Goal: Task Accomplishment & Management: Complete application form

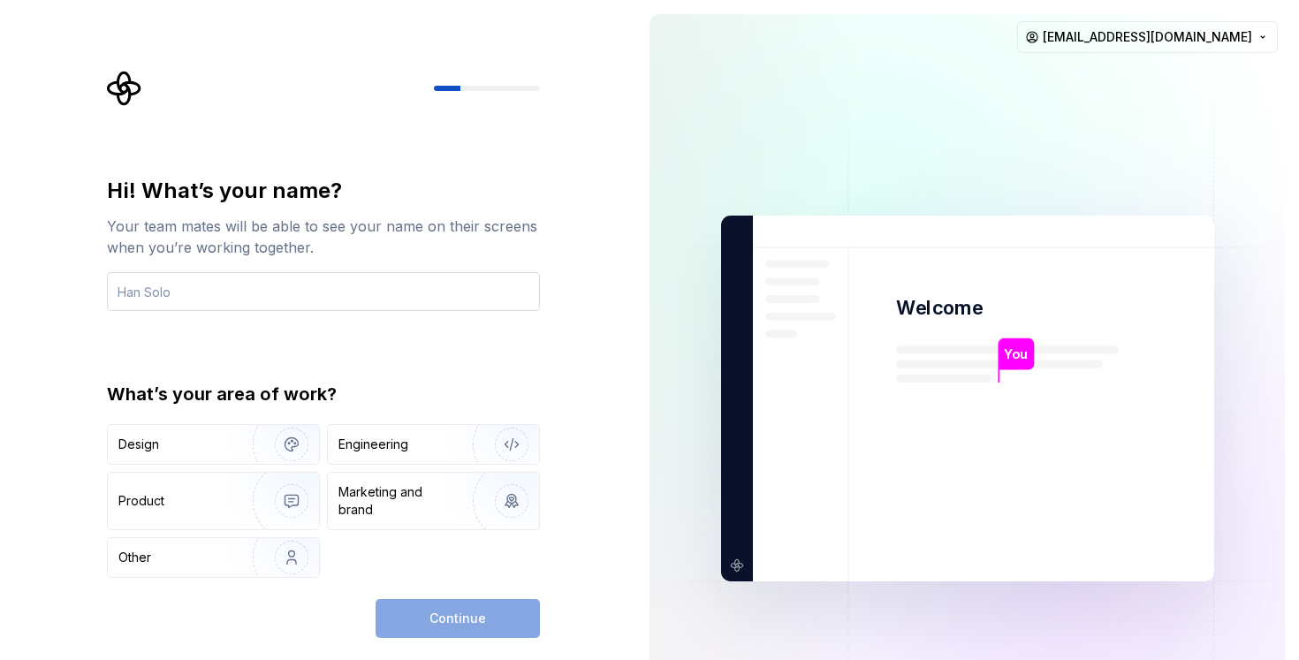
click at [173, 297] on input "text" at bounding box center [323, 291] width 433 height 39
type input "l"
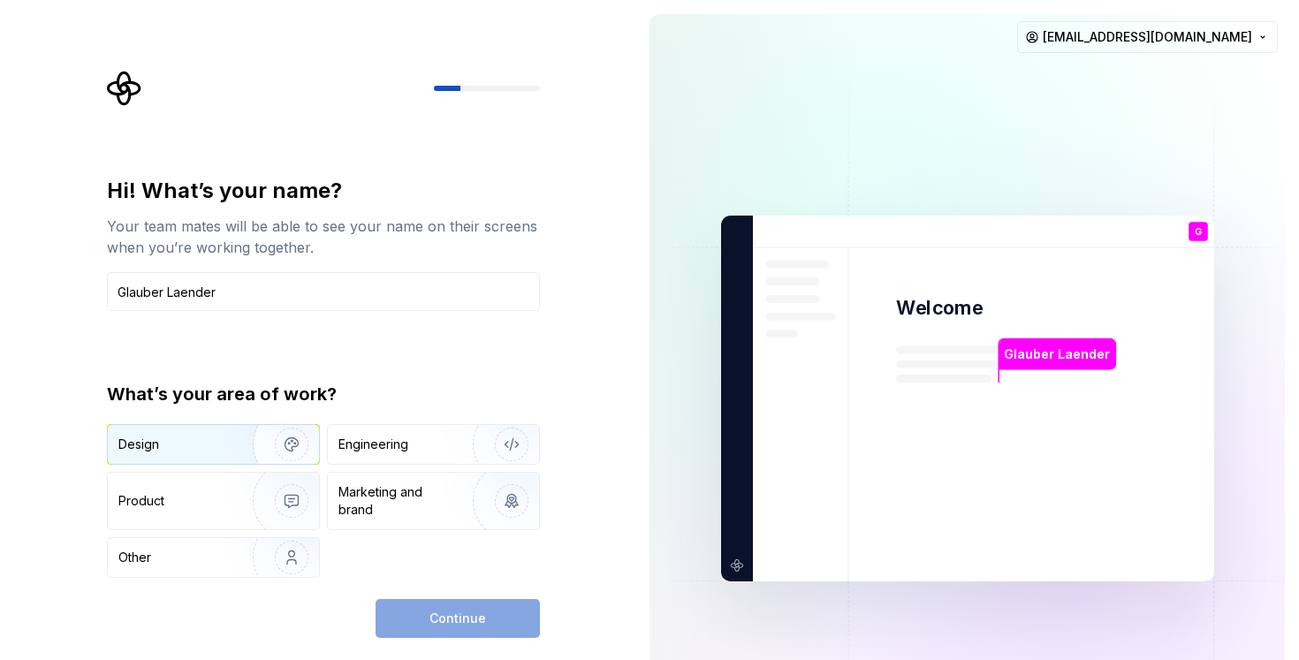
type input "Glauber Laender"
click at [158, 448] on div "Design" at bounding box center [173, 445] width 111 height 18
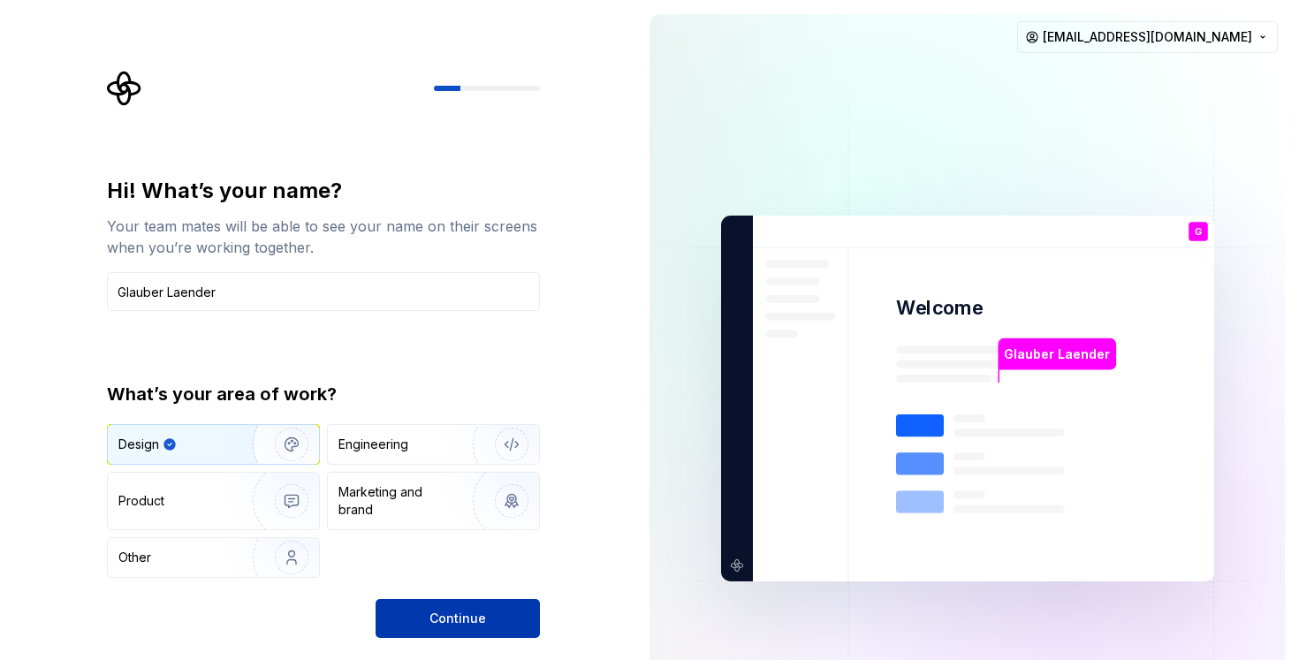
click at [503, 621] on button "Continue" at bounding box center [458, 618] width 164 height 39
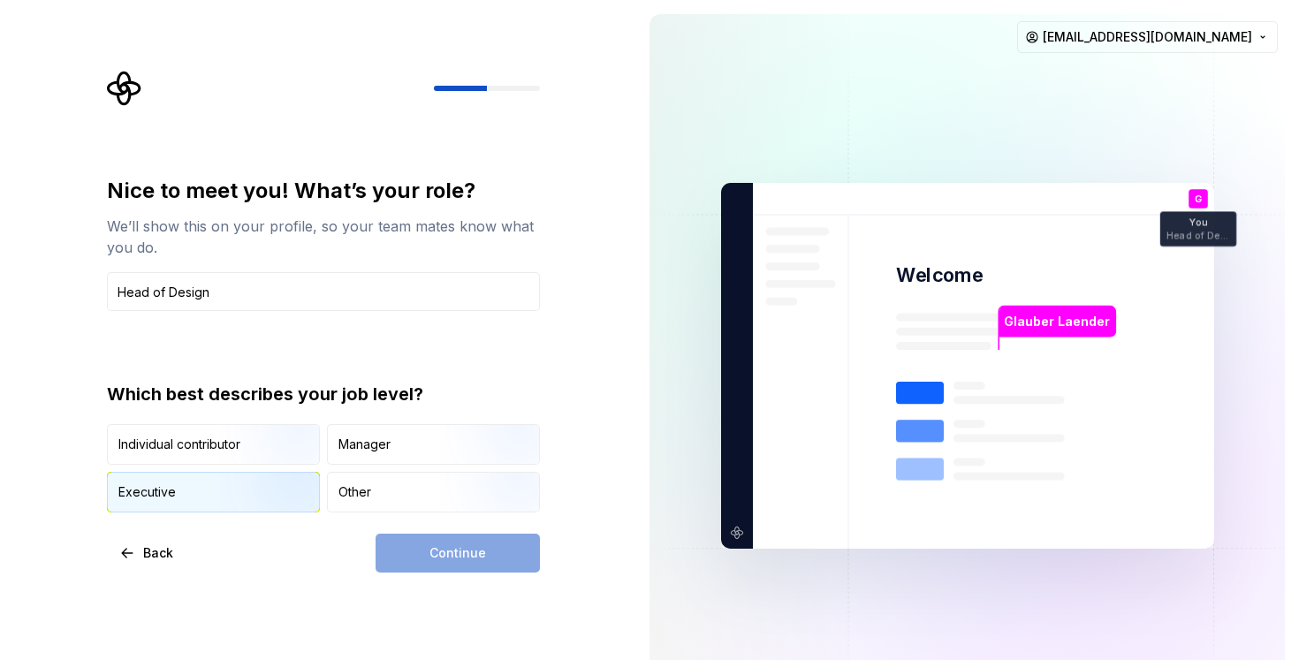
type input "Head of Design"
click at [286, 478] on img "button" at bounding box center [276, 514] width 113 height 118
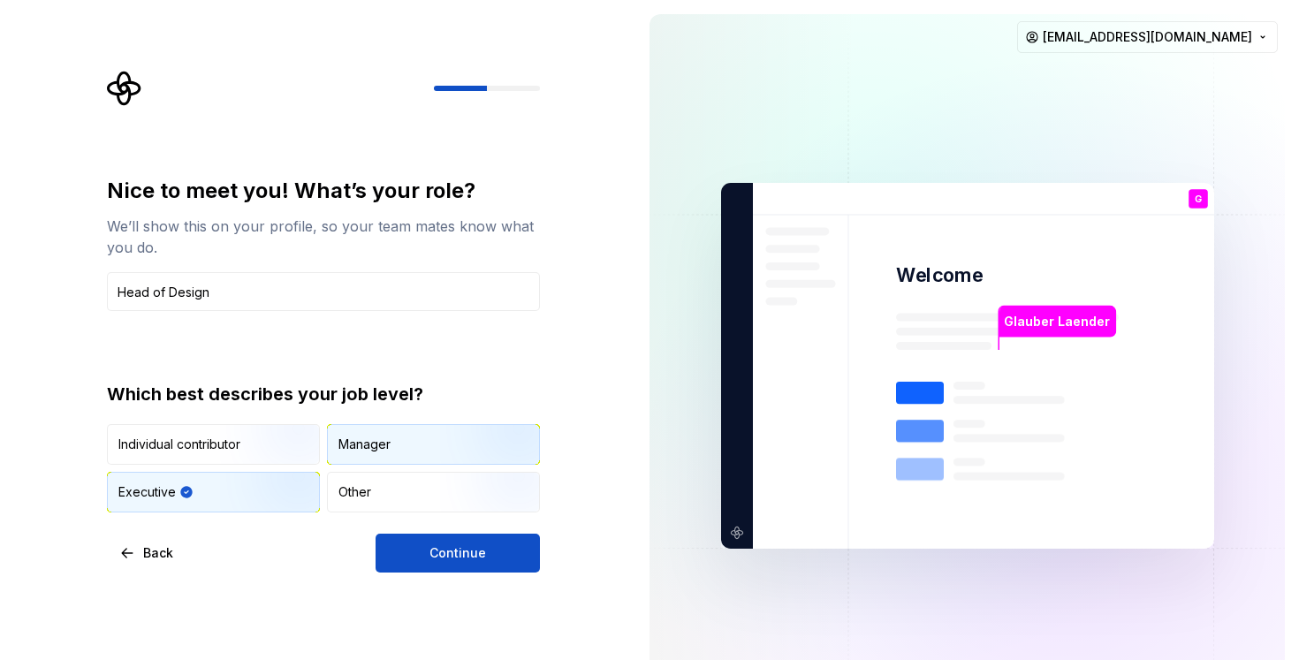
click at [403, 444] on div "Manager" at bounding box center [433, 444] width 211 height 39
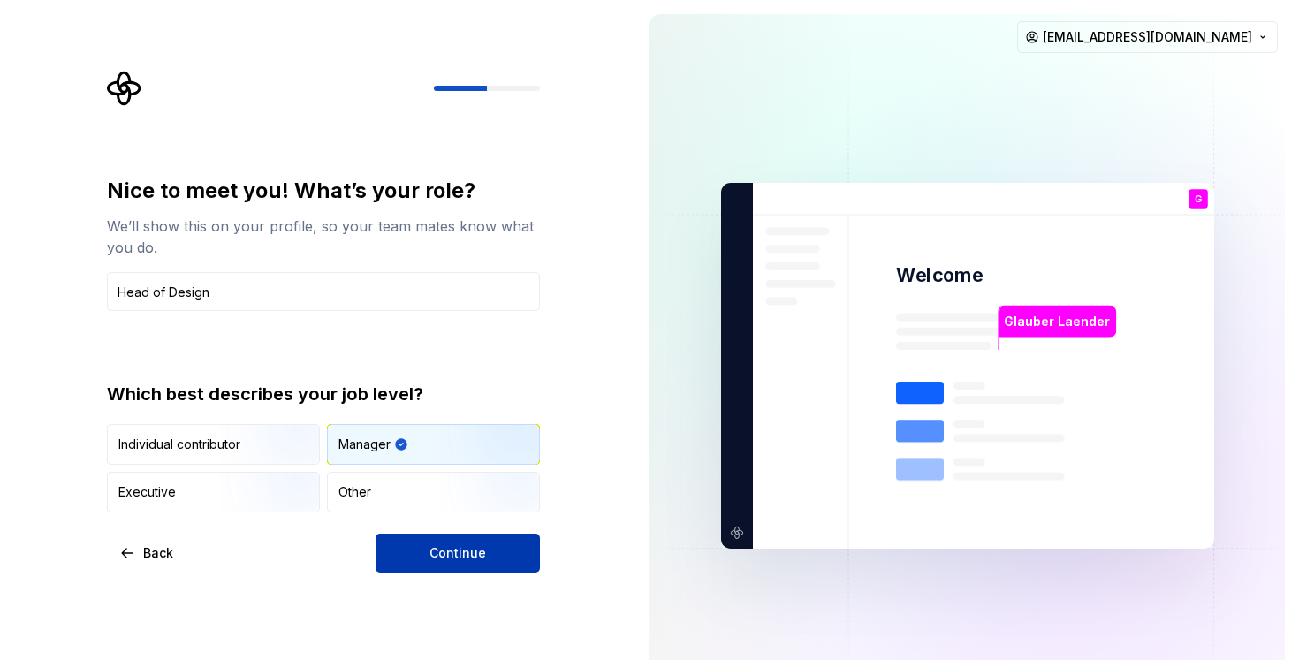
click at [424, 558] on button "Continue" at bounding box center [458, 553] width 164 height 39
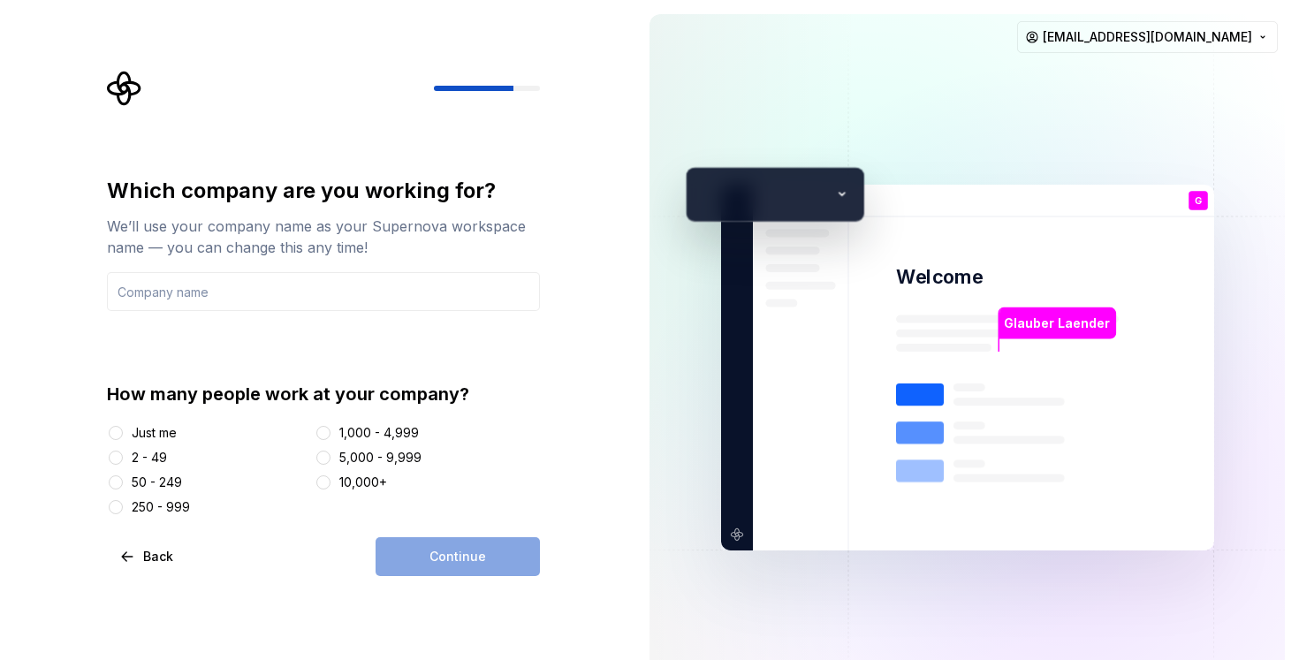
click at [140, 479] on div "50 - 249" at bounding box center [157, 483] width 50 height 18
click at [123, 479] on button "50 - 249" at bounding box center [116, 483] width 14 height 14
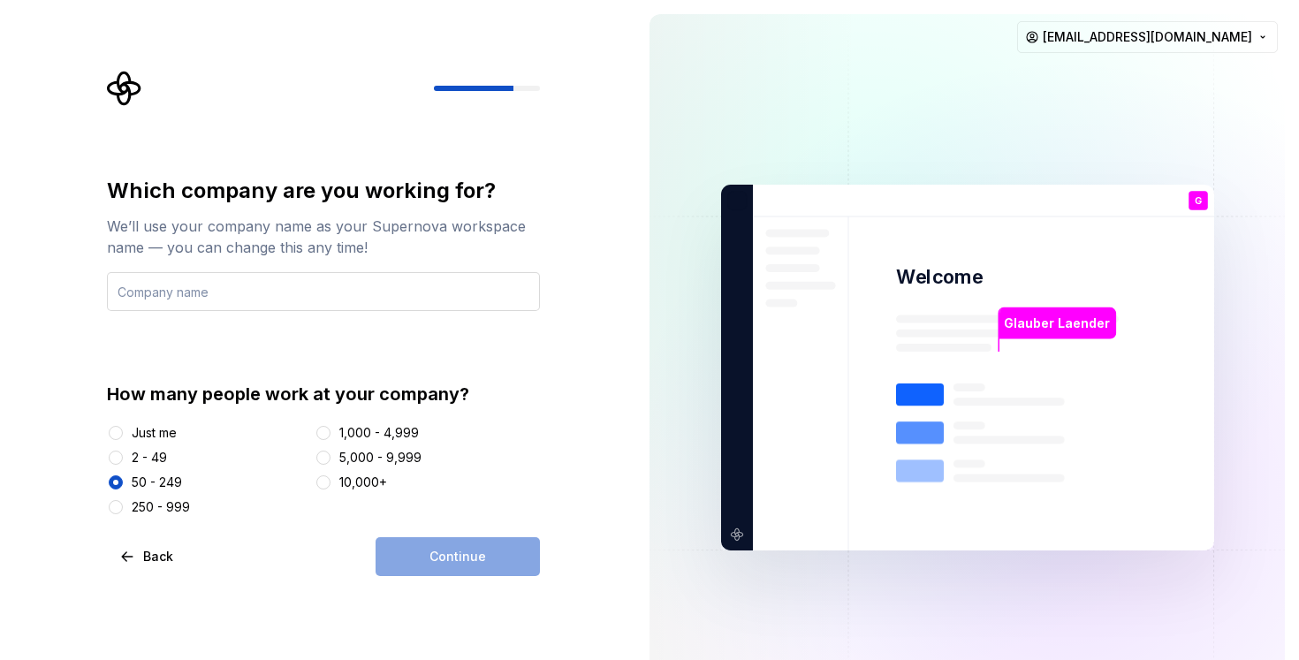
click at [312, 294] on input "text" at bounding box center [323, 291] width 433 height 39
click at [156, 434] on div "Just me" at bounding box center [154, 433] width 45 height 18
click at [123, 434] on button "Just me" at bounding box center [116, 433] width 14 height 14
click at [203, 290] on input "text" at bounding box center [323, 291] width 433 height 39
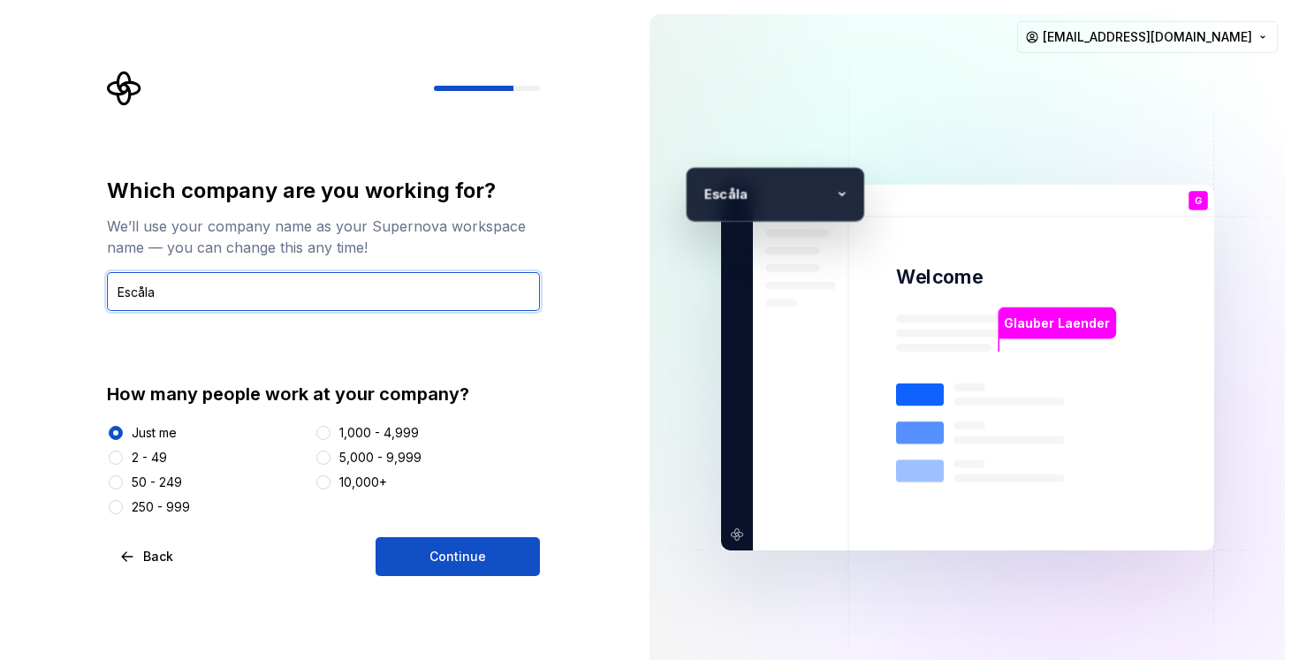
type input "Escåla"
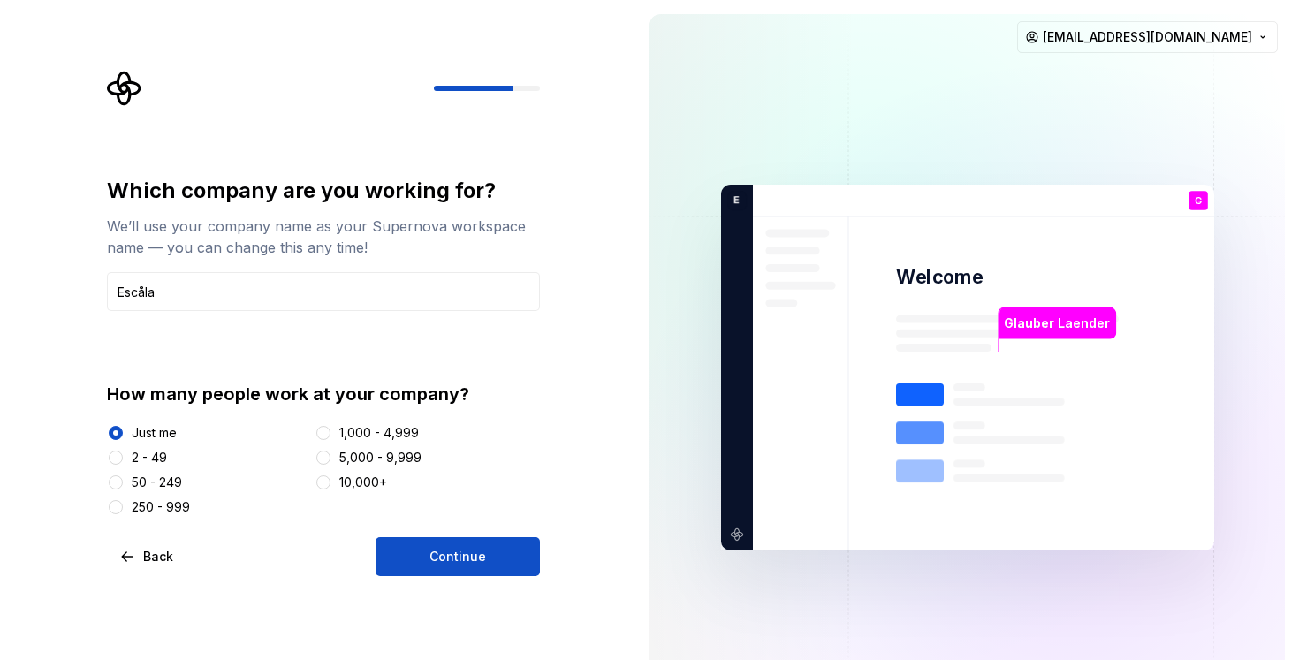
click at [67, 345] on div "Which company are you working for? We’ll use your company name as your Supernov…" at bounding box center [318, 367] width 636 height 735
click at [439, 552] on span "Continue" at bounding box center [458, 557] width 57 height 18
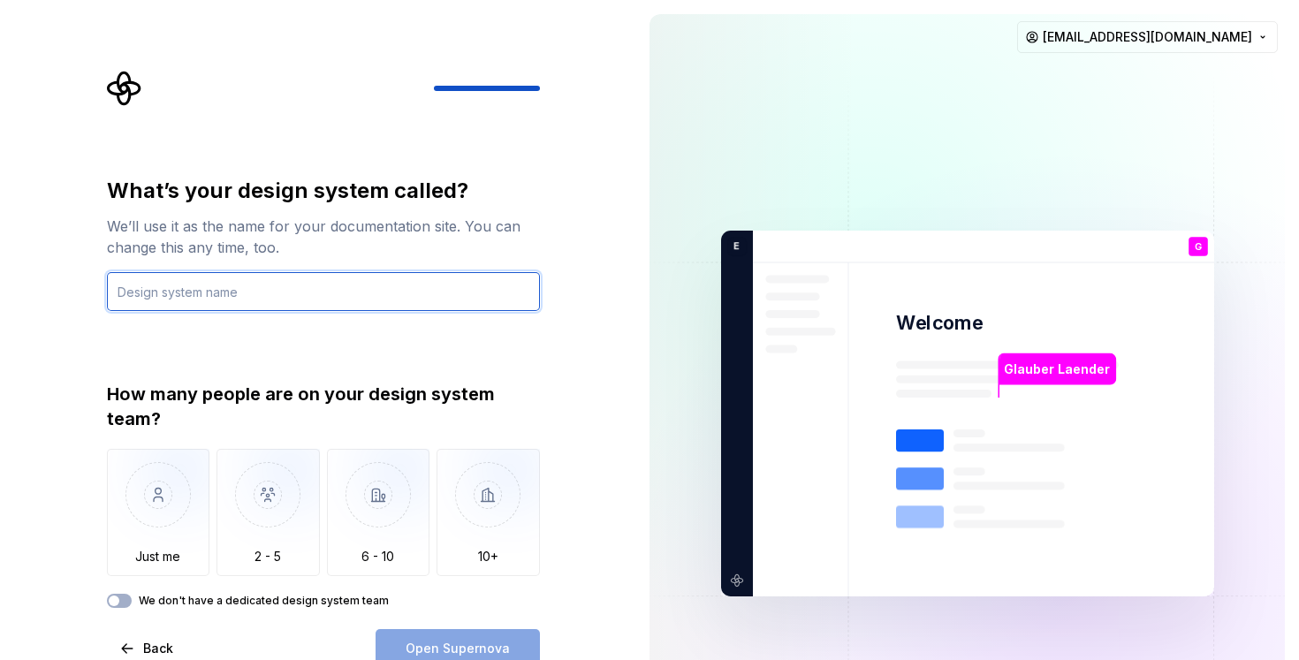
click at [370, 296] on input "text" at bounding box center [323, 291] width 433 height 39
type input "Escåla DS"
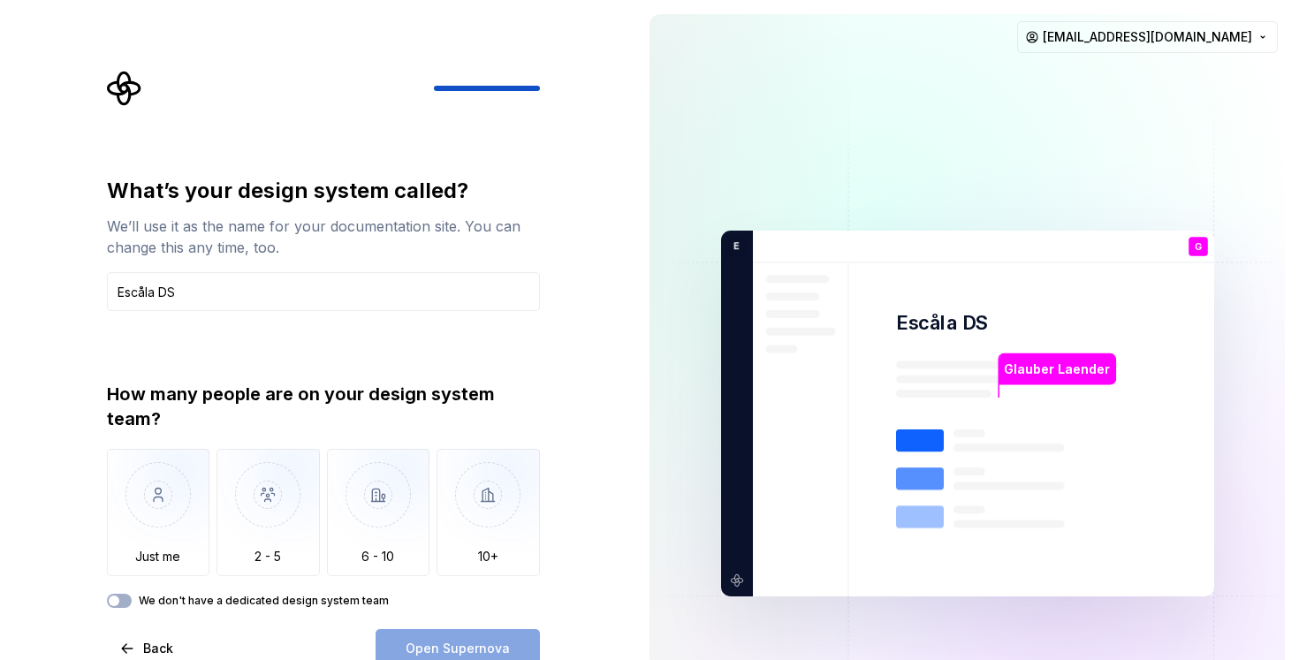
click at [78, 514] on div "What’s your design system called? We’ll use it as the name for your documentati…" at bounding box center [318, 413] width 636 height 827
click at [230, 495] on img "button" at bounding box center [268, 508] width 103 height 118
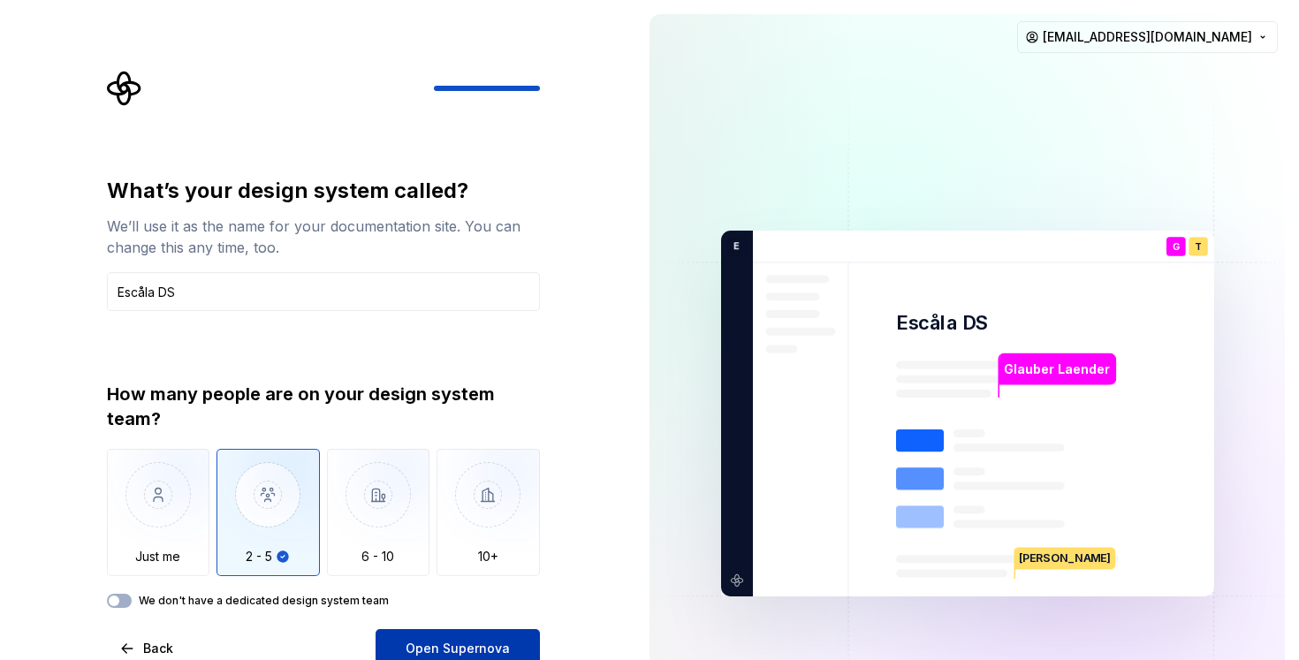
click at [500, 637] on button "Open Supernova" at bounding box center [458, 648] width 164 height 39
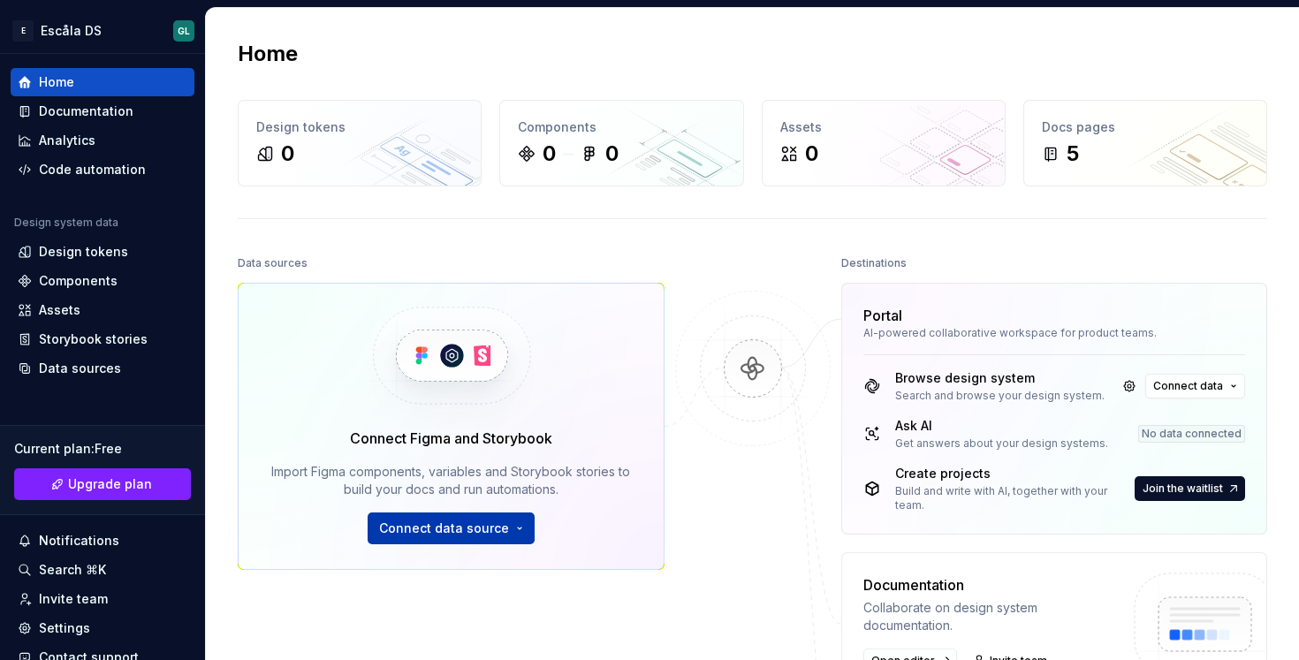
click at [507, 526] on button "Connect data source" at bounding box center [451, 529] width 167 height 32
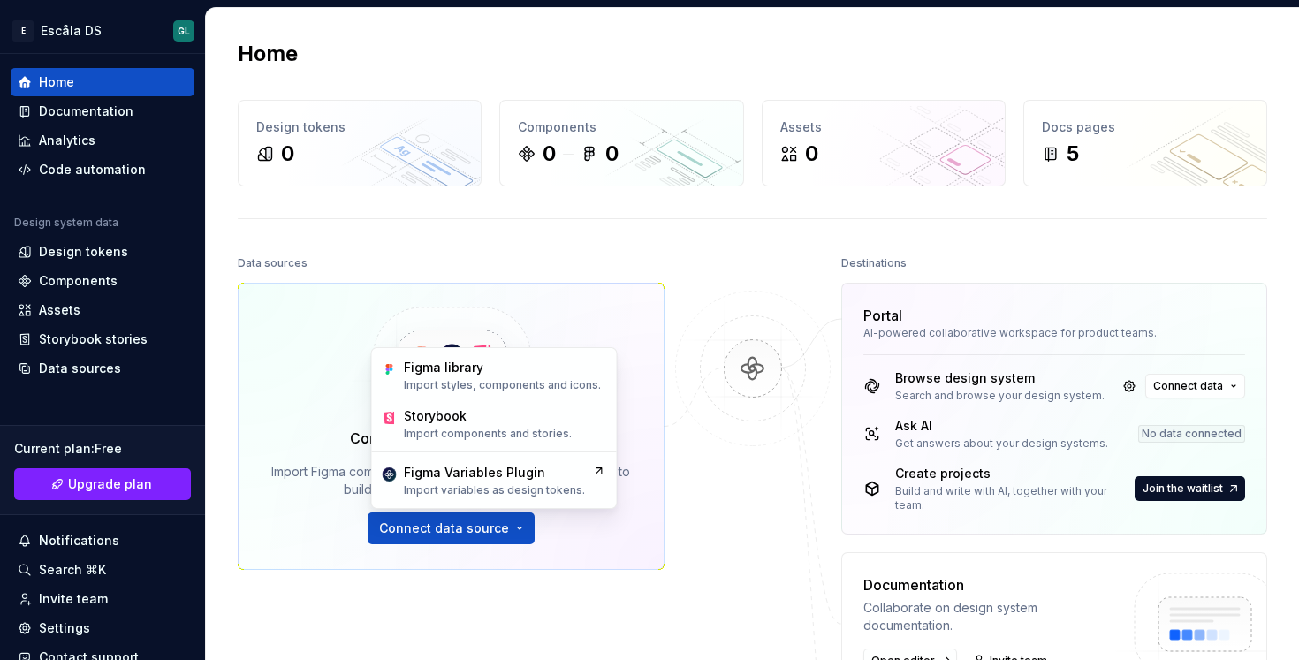
click at [568, 572] on div "Data sources Connect Figma and Storybook Import Figma components, variables and…" at bounding box center [451, 449] width 427 height 396
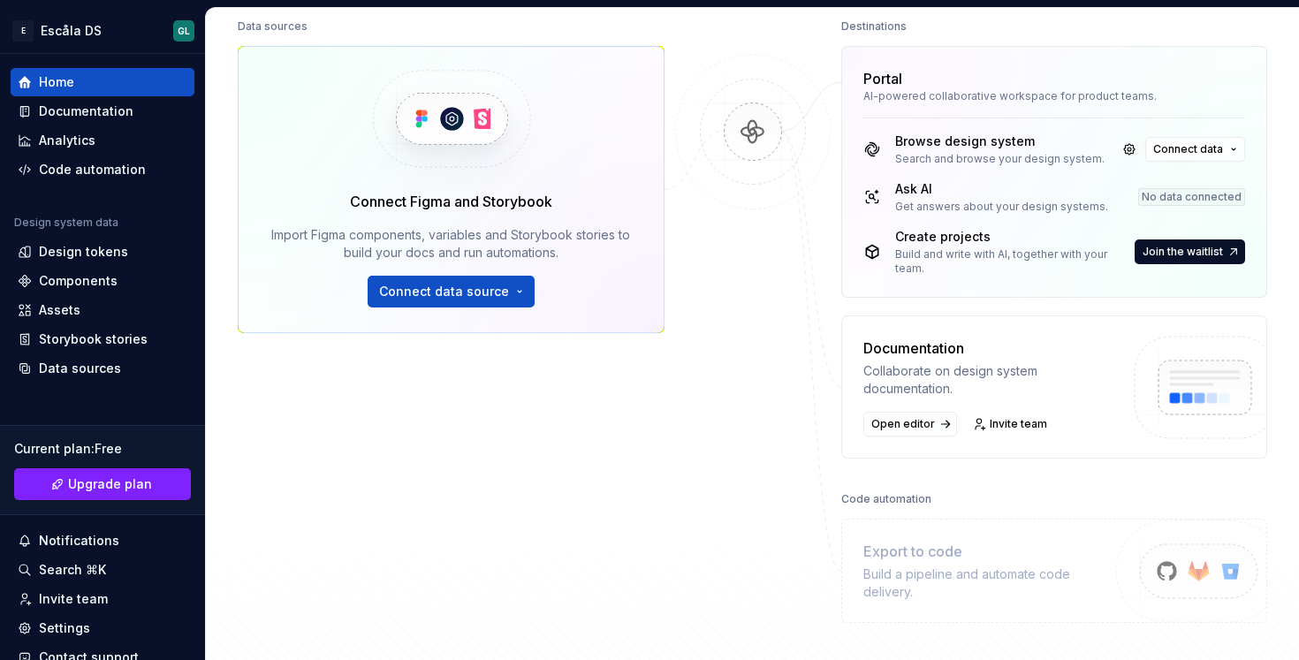
scroll to position [308, 0]
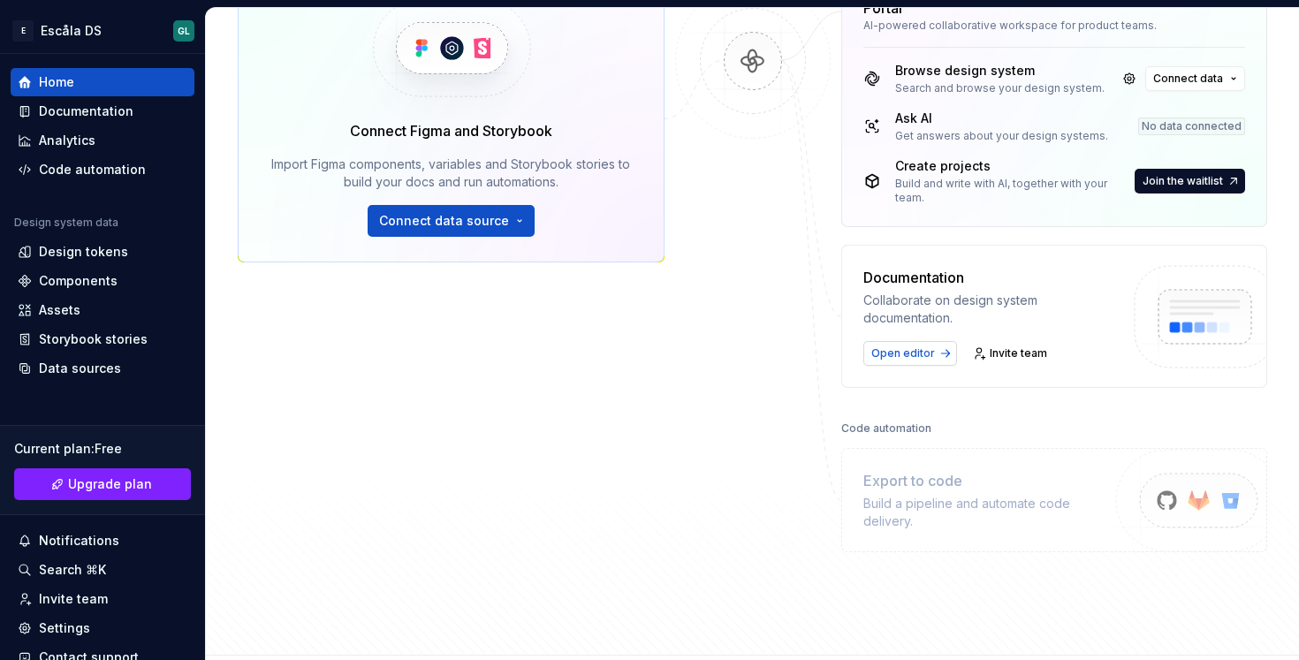
click at [910, 354] on span "Open editor" at bounding box center [904, 354] width 64 height 14
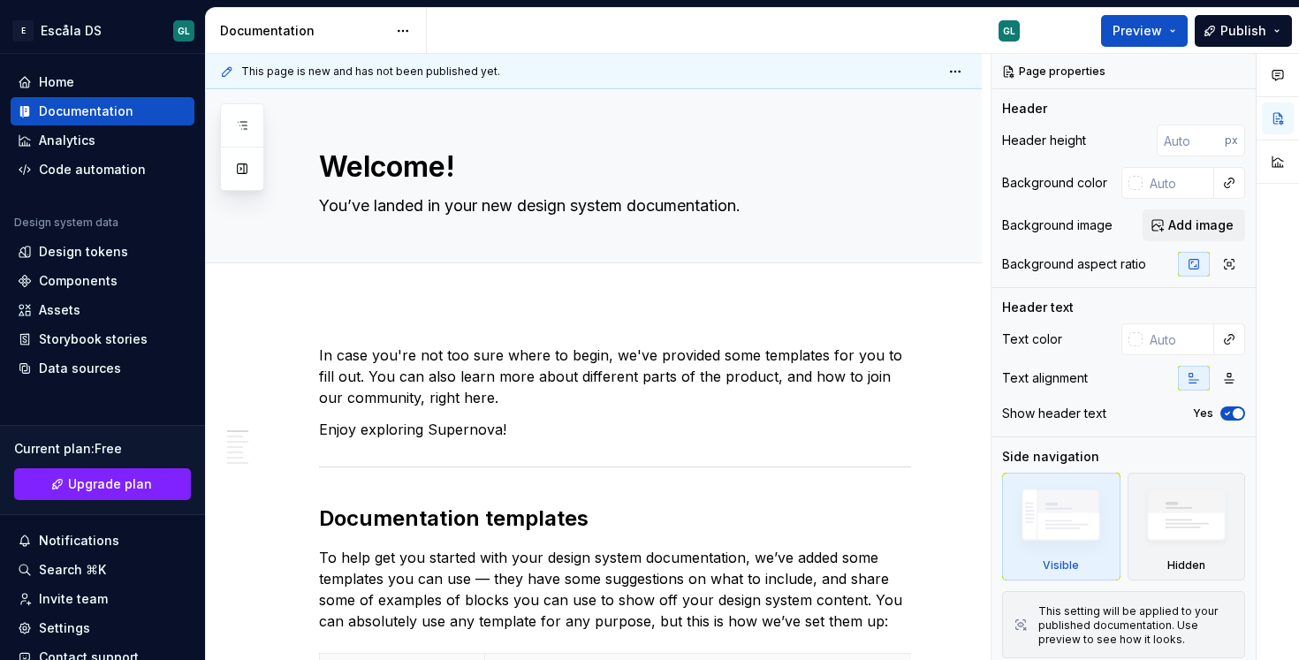
click at [395, 36] on html "E Escåla DS GL Home Documentation Analytics Code automation Design system data …" at bounding box center [649, 330] width 1299 height 660
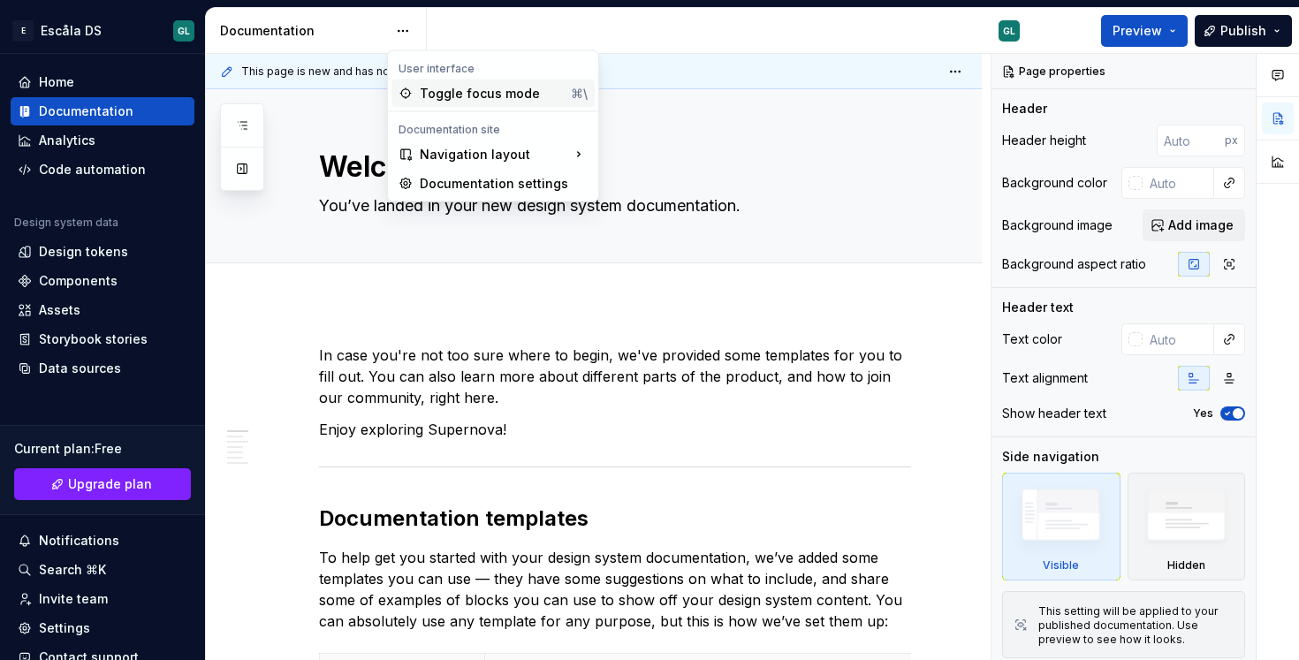
click at [469, 92] on div "Toggle focus mode" at bounding box center [492, 94] width 144 height 18
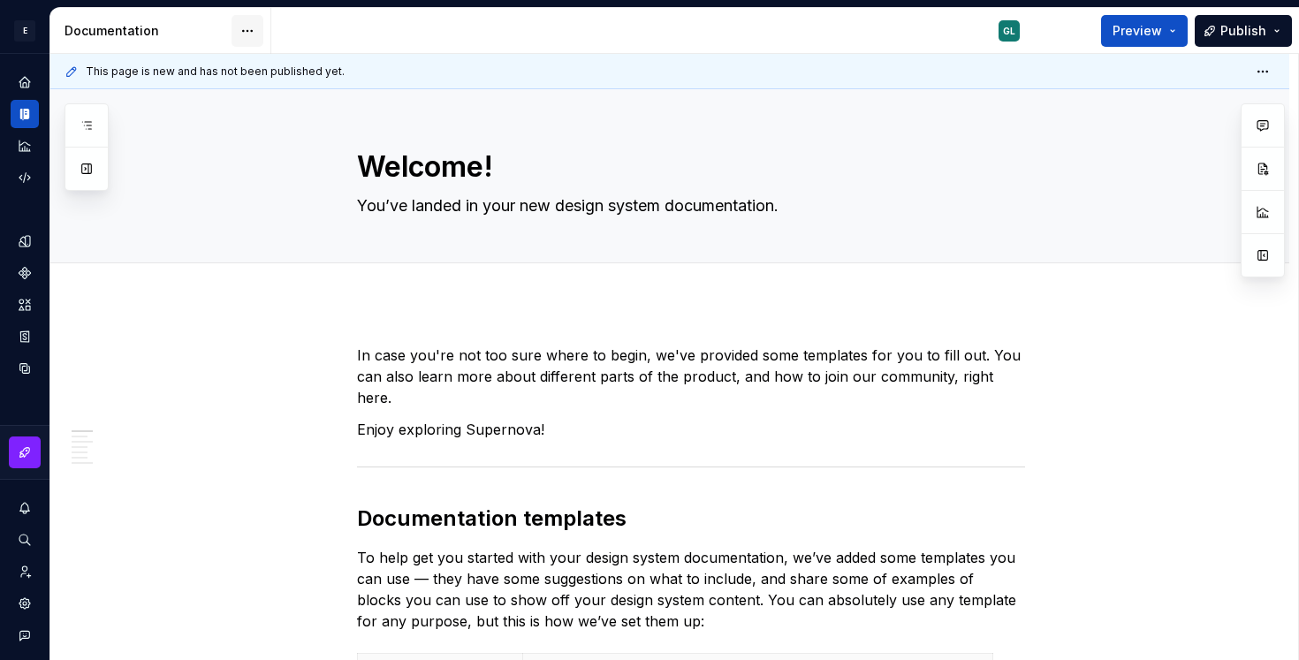
click at [248, 30] on html "E Escåla DS GL Design system data Documentation GL Preview Publish Pages Add Ac…" at bounding box center [649, 330] width 1299 height 660
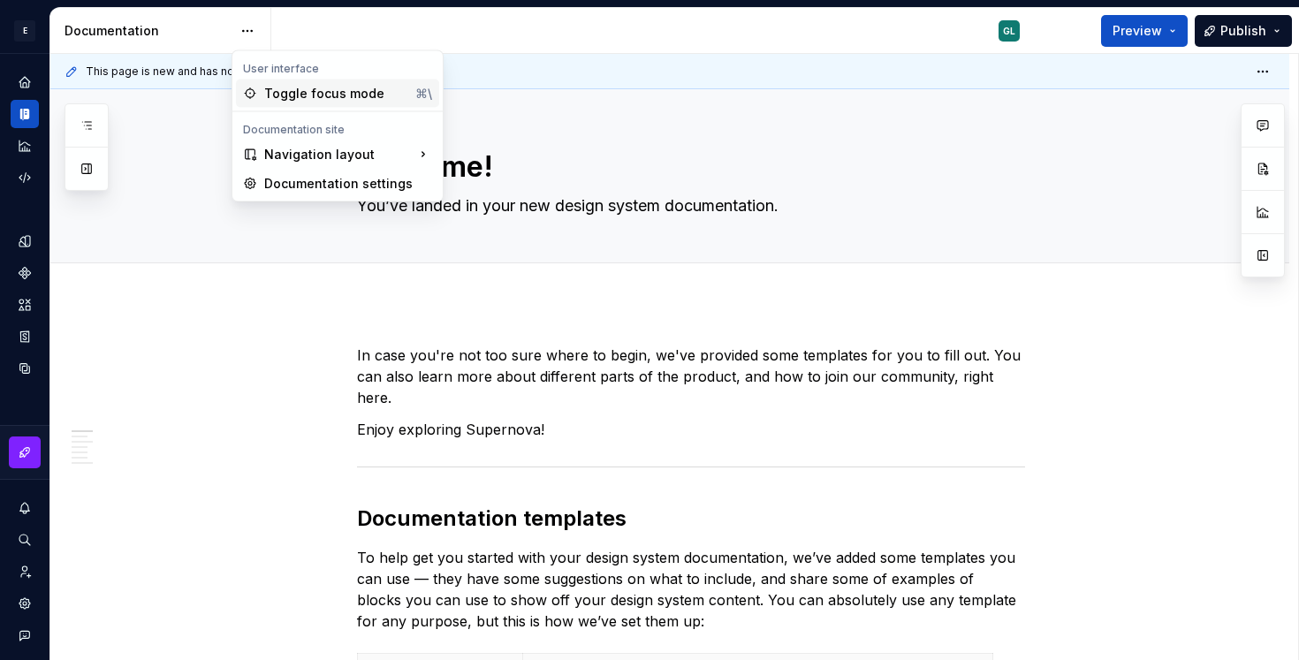
click at [297, 95] on div "Toggle focus mode" at bounding box center [336, 94] width 144 height 18
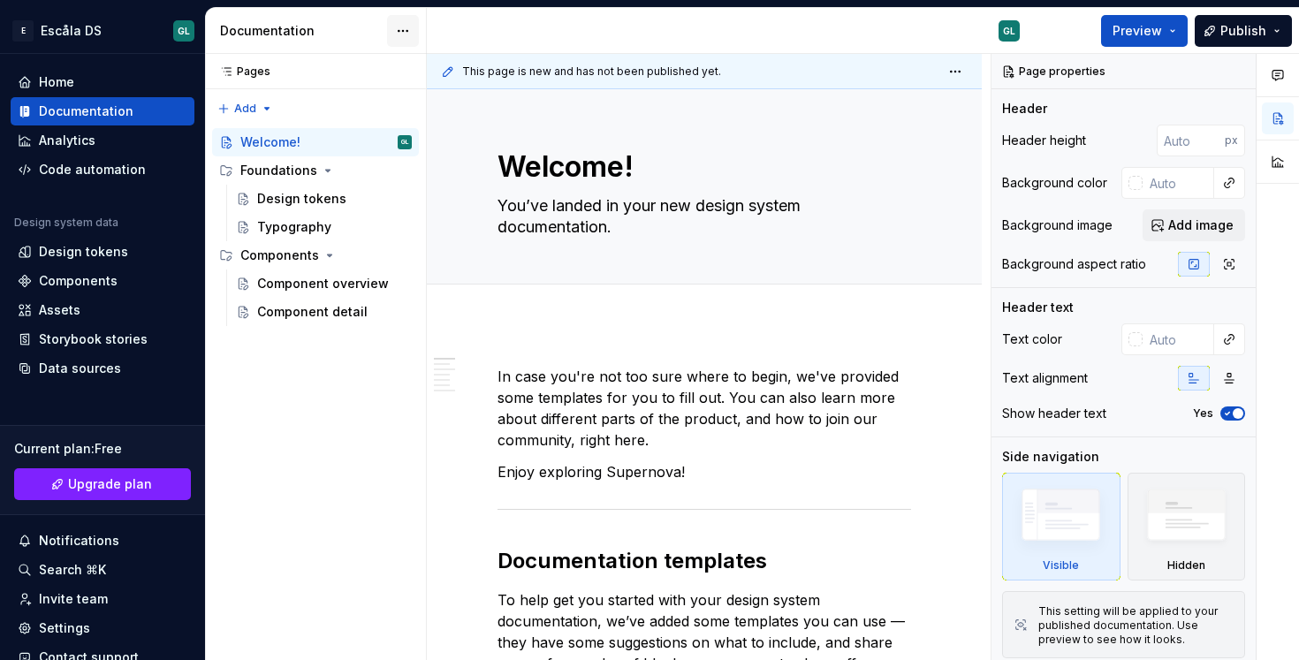
click at [404, 34] on html "E Escåla DS GL Home Documentation Analytics Code automation Design system data …" at bounding box center [649, 330] width 1299 height 660
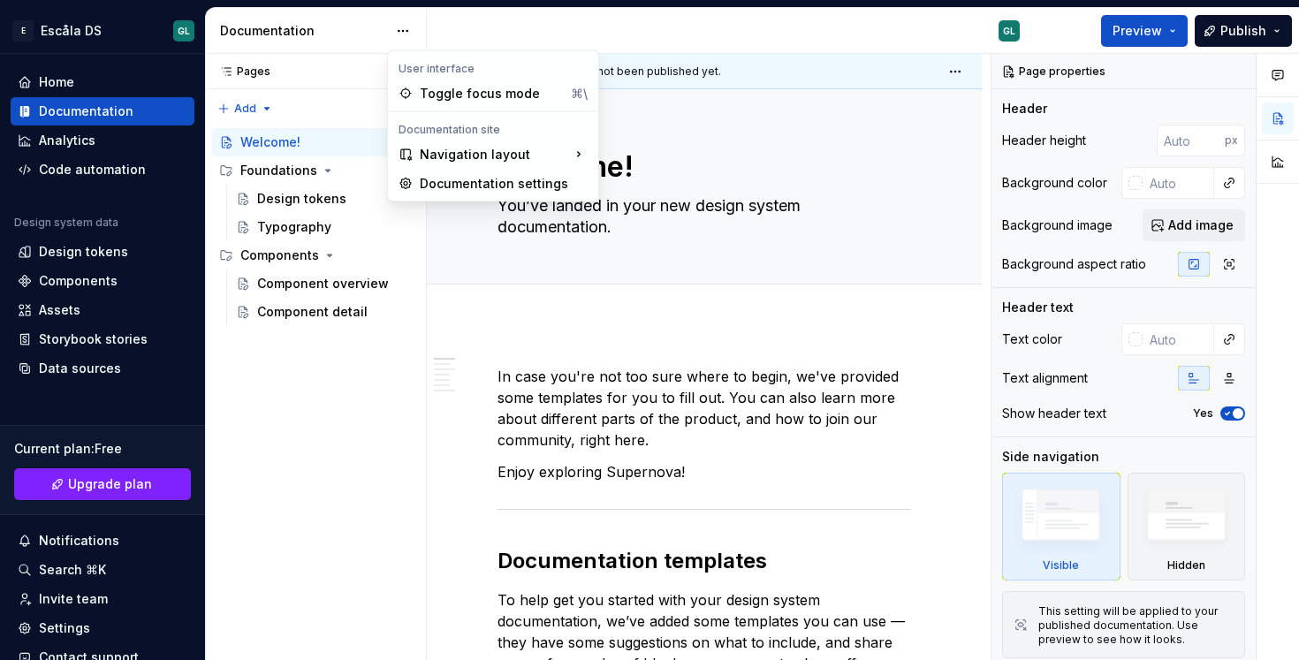
click at [462, 19] on html "E Escåla DS GL Home Documentation Analytics Code automation Design system data …" at bounding box center [649, 330] width 1299 height 660
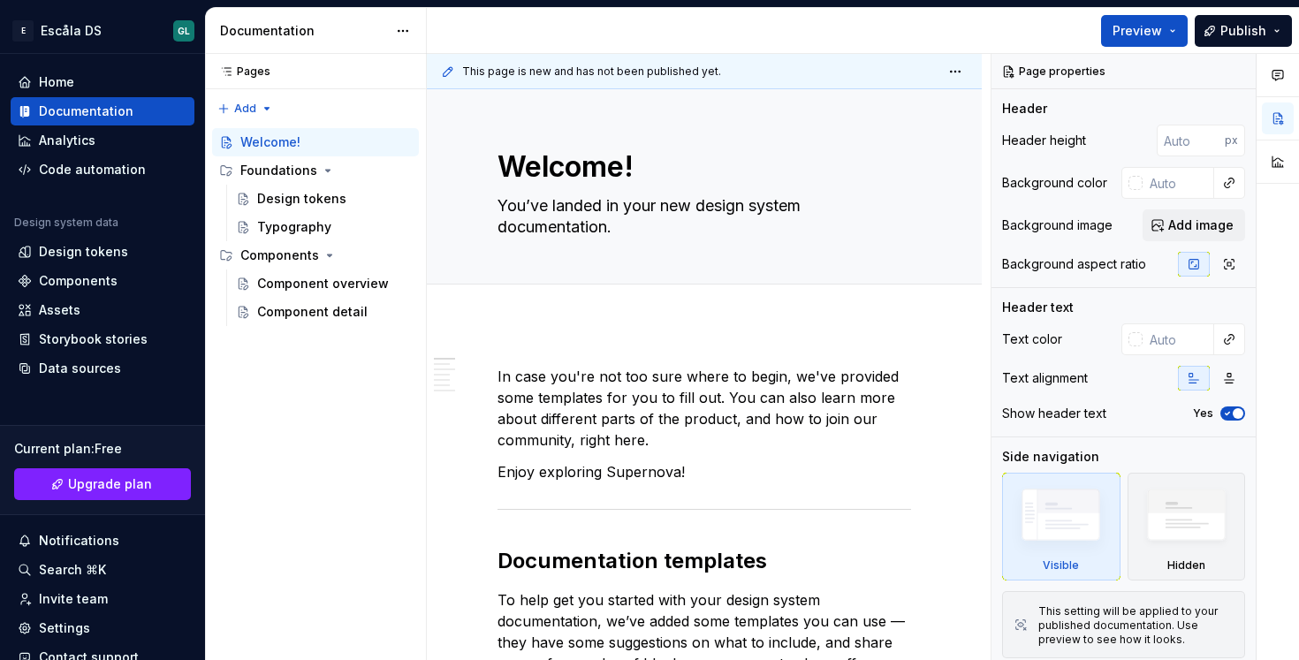
type textarea "*"
